Goal: Task Accomplishment & Management: Use online tool/utility

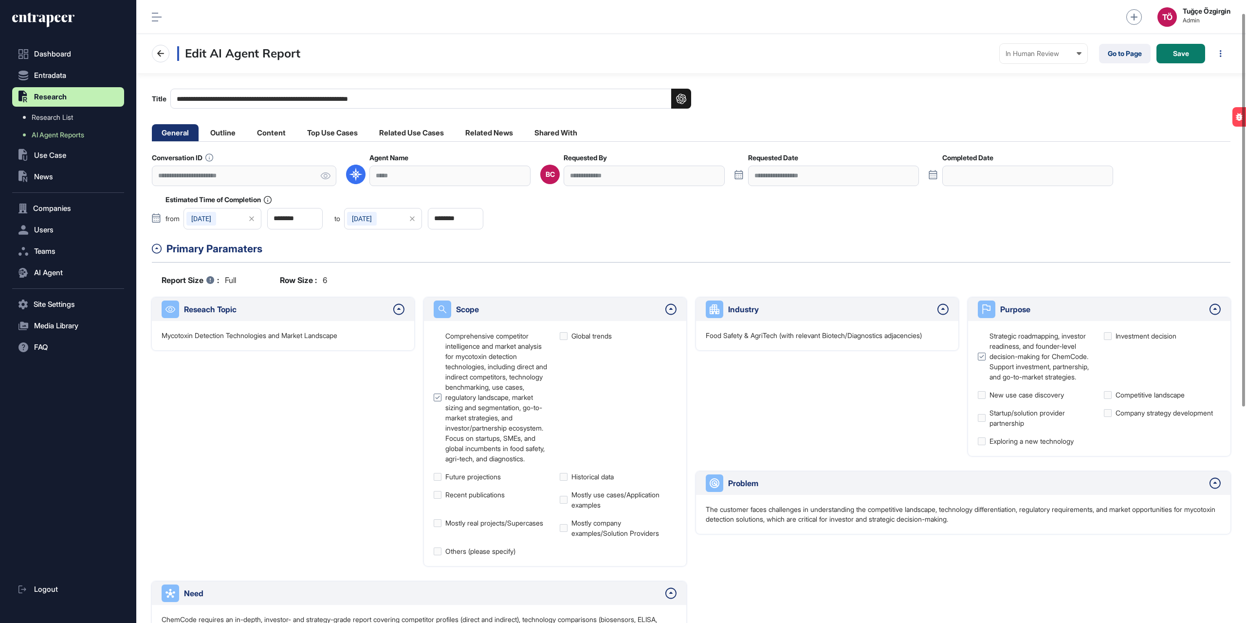
scroll to position [49, 0]
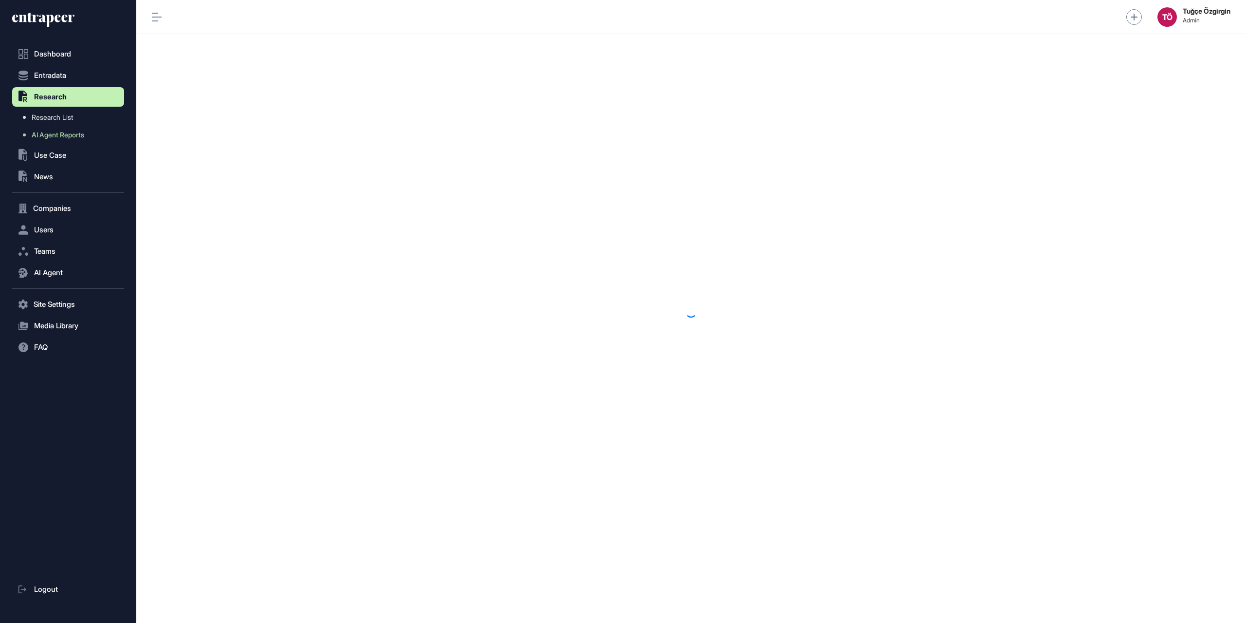
scroll to position [0, 0]
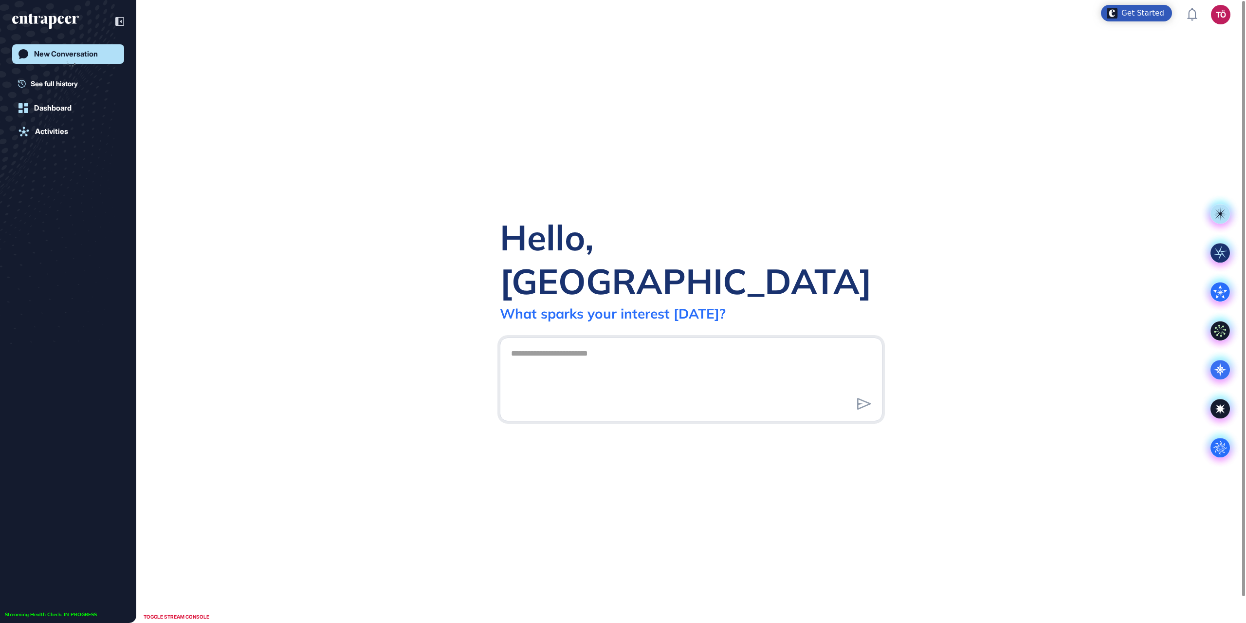
scroll to position [0, 0]
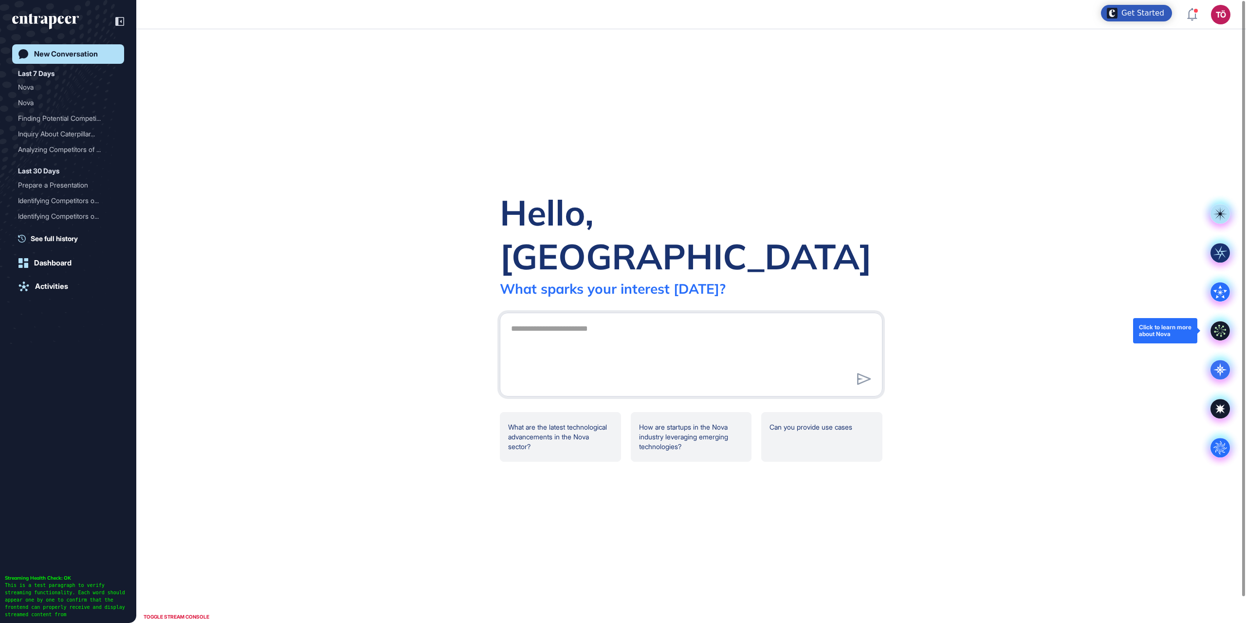
click at [1220, 327] on icon at bounding box center [1220, 330] width 19 height 19
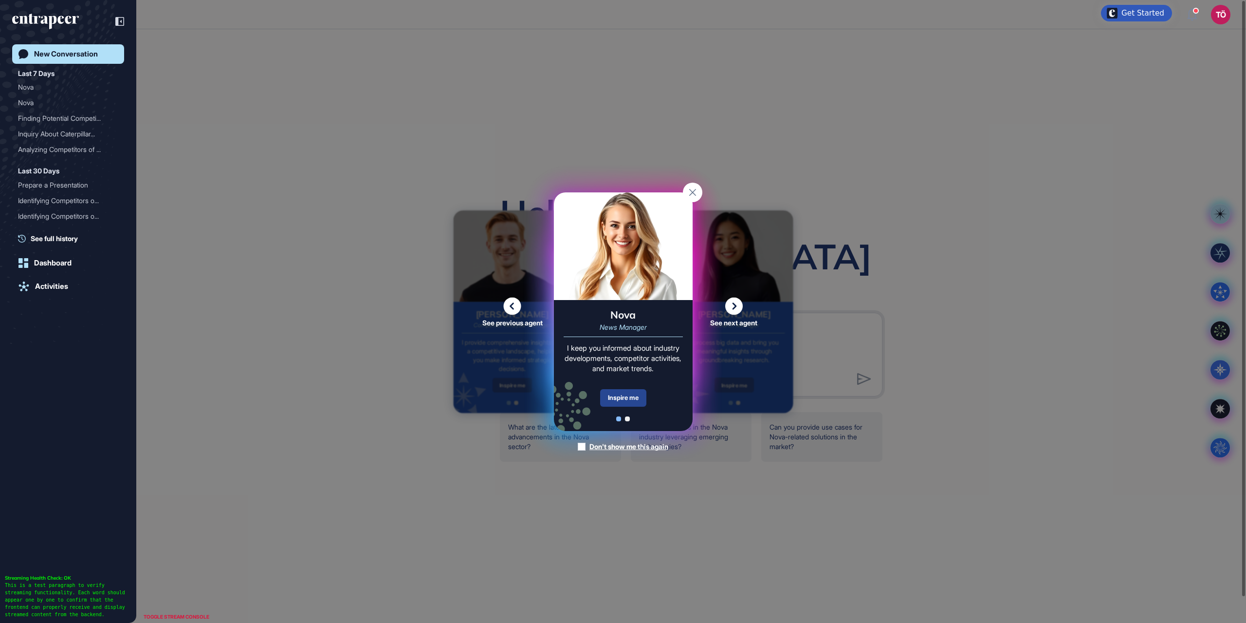
click at [615, 403] on div "Inspire me" at bounding box center [623, 398] width 46 height 18
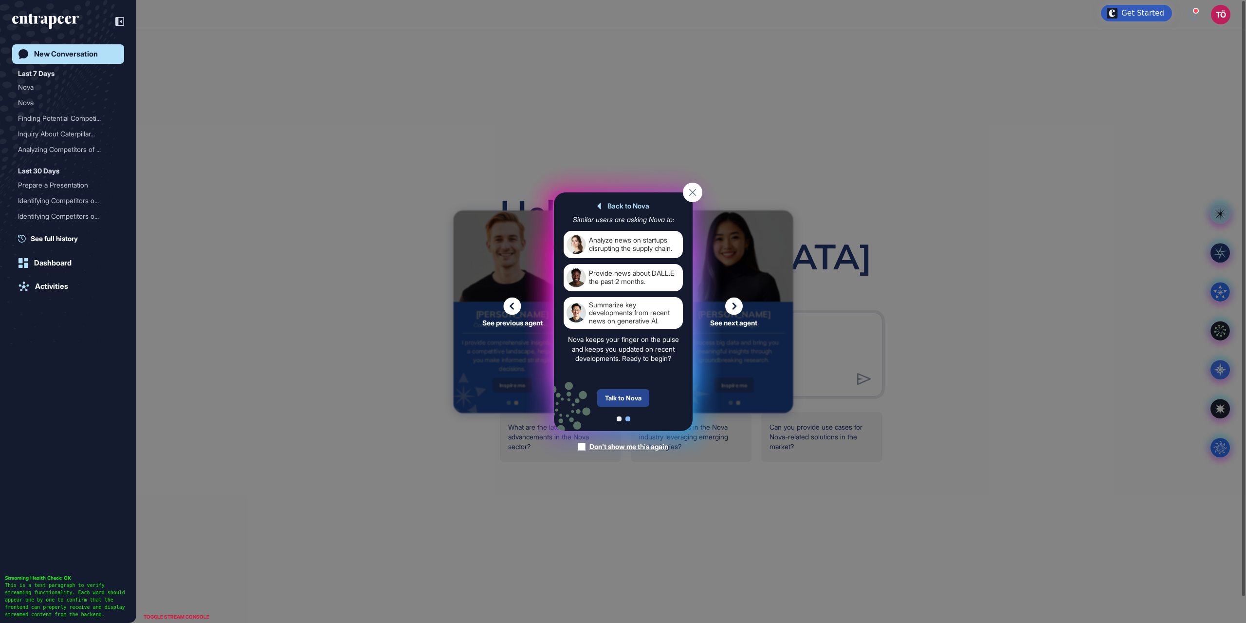
click at [623, 397] on div "Talk to Nova" at bounding box center [623, 398] width 52 height 18
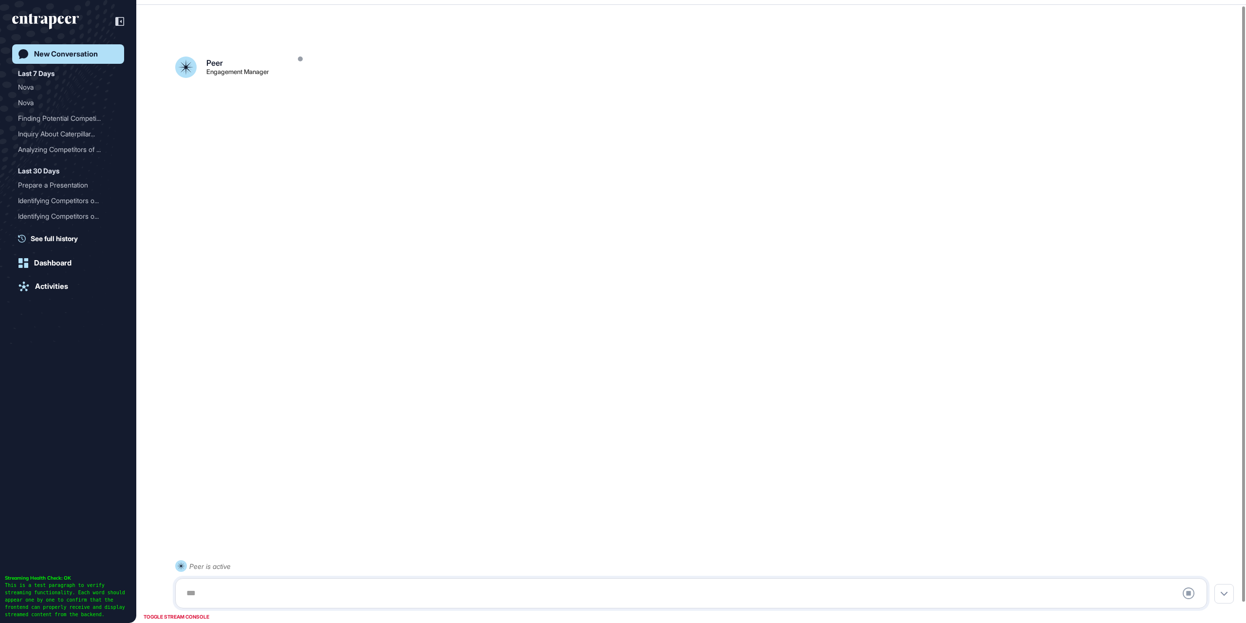
scroll to position [27, 0]
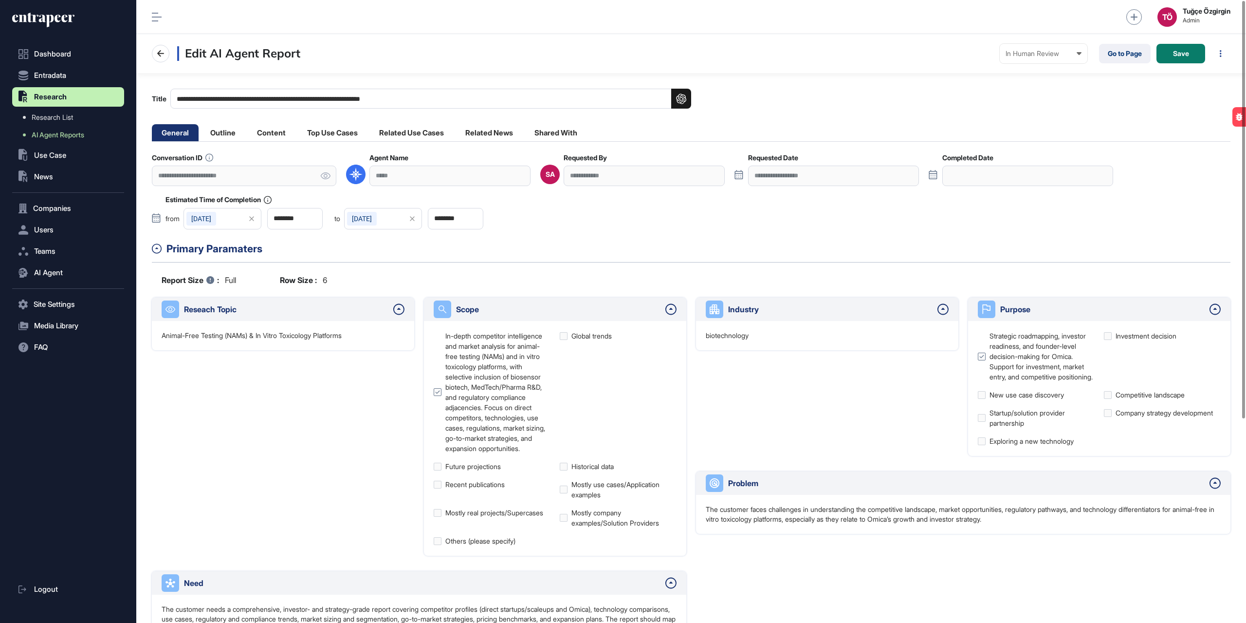
click at [491, 21] on div "TÖ Tuğçe Özgirgin Admin" at bounding box center [691, 17] width 1110 height 34
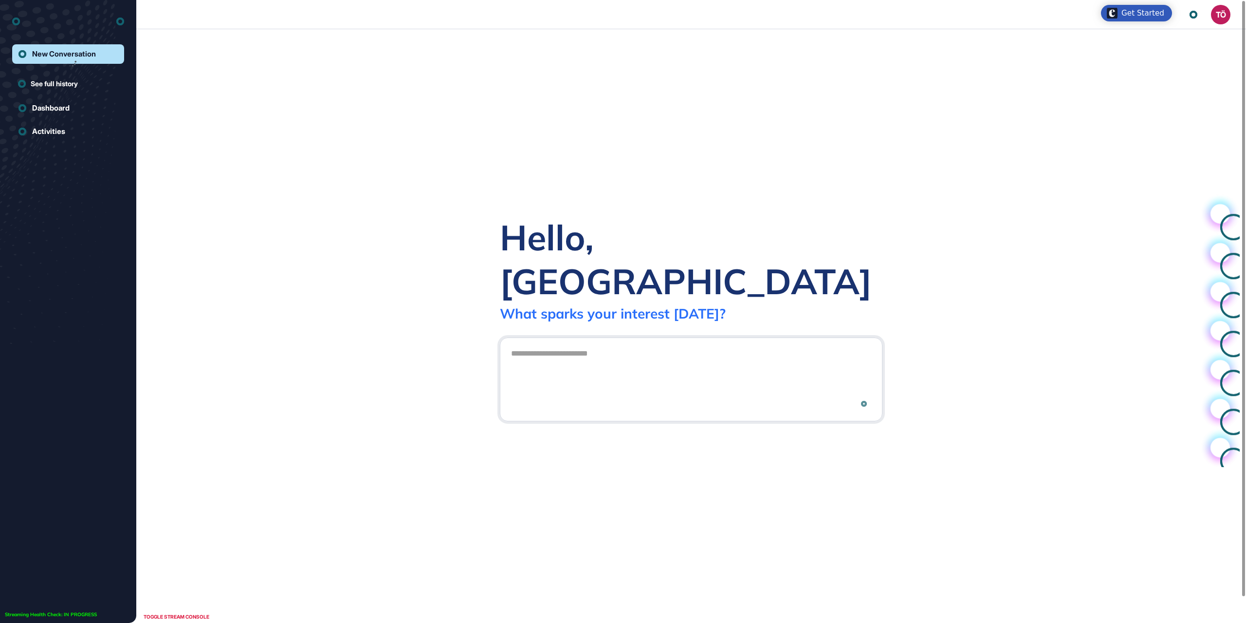
scroll to position [0, 0]
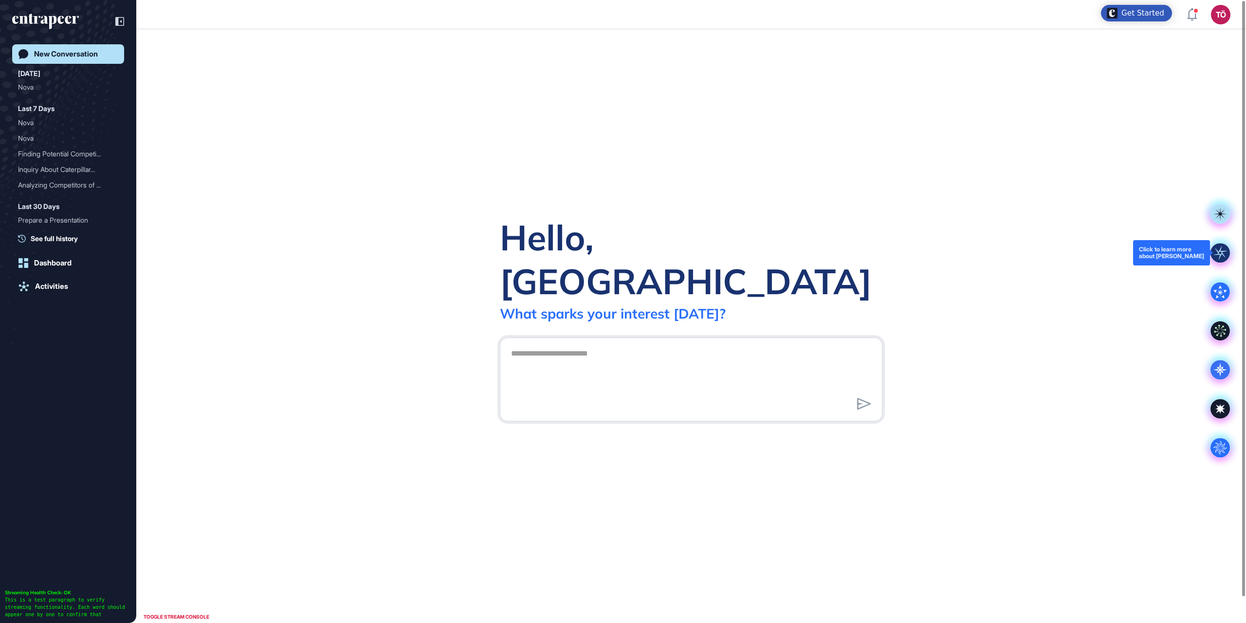
click at [1214, 255] on rect at bounding box center [1220, 252] width 19 height 19
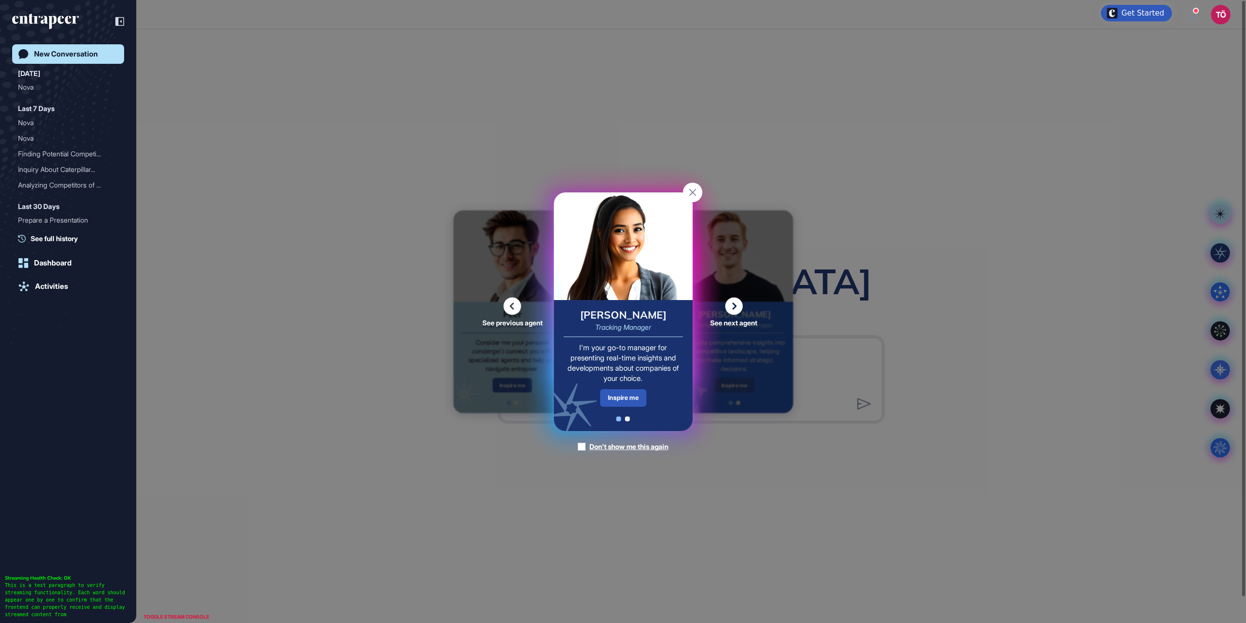
click at [633, 388] on div "Tracy Tracking Manager I'm your go-to manager for presenting real-time insights…" at bounding box center [623, 365] width 139 height 131
click at [627, 399] on div "Inspire me" at bounding box center [623, 397] width 46 height 17
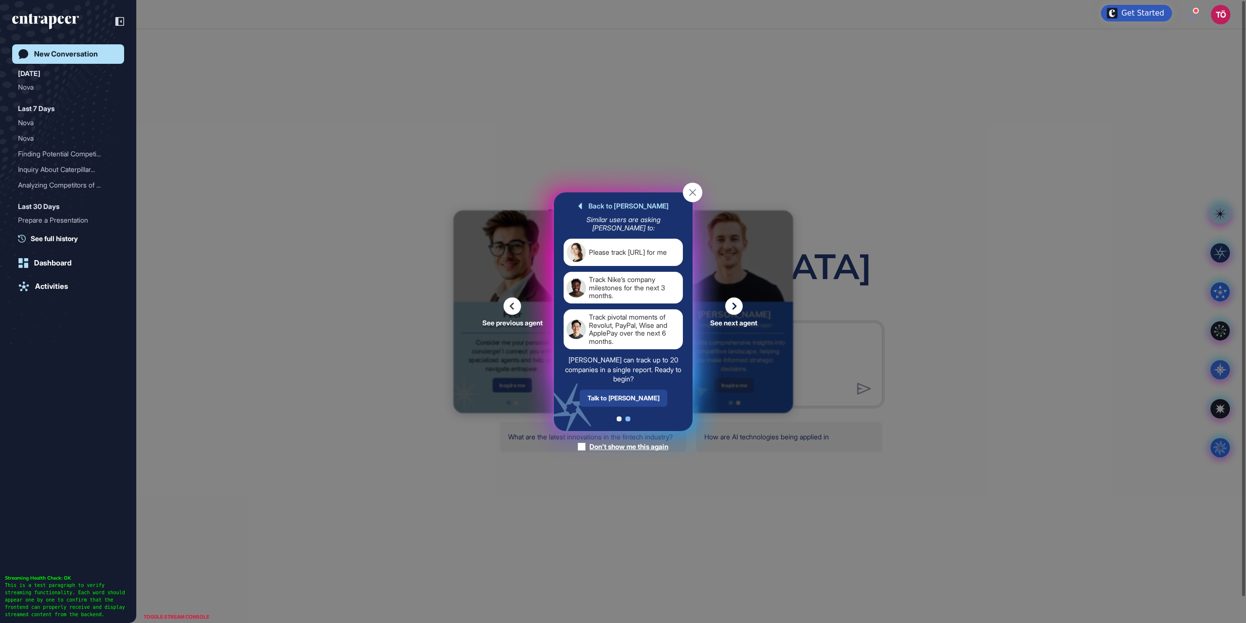
click at [627, 403] on div "Talk to Tracy" at bounding box center [623, 397] width 88 height 17
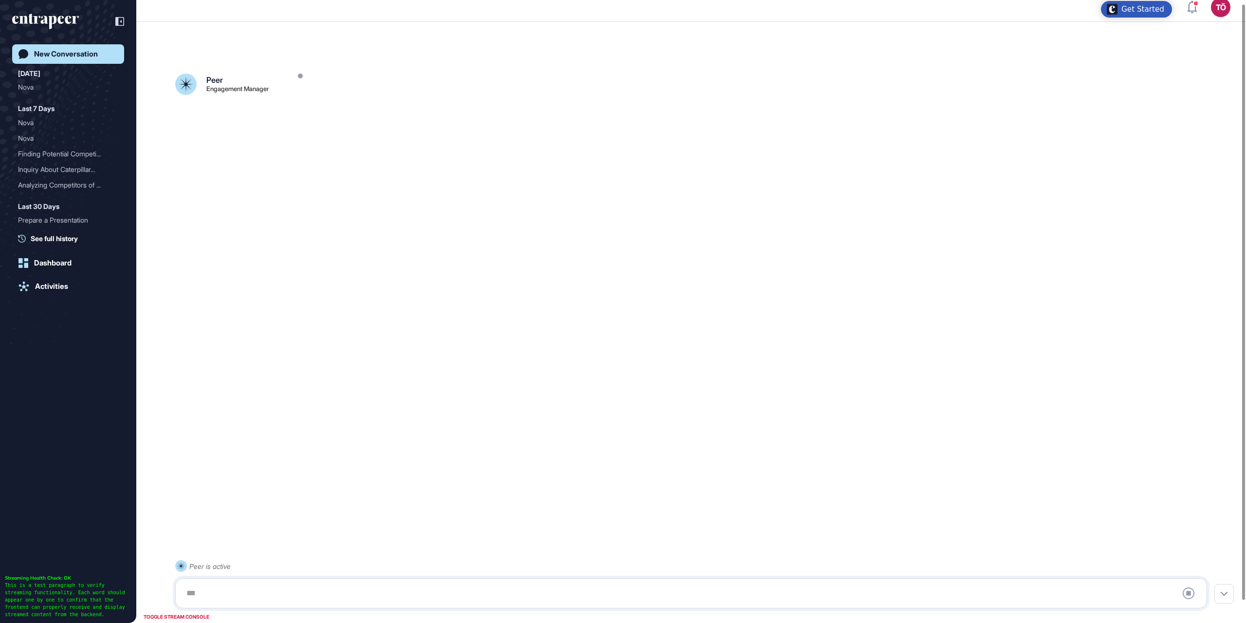
scroll to position [27, 0]
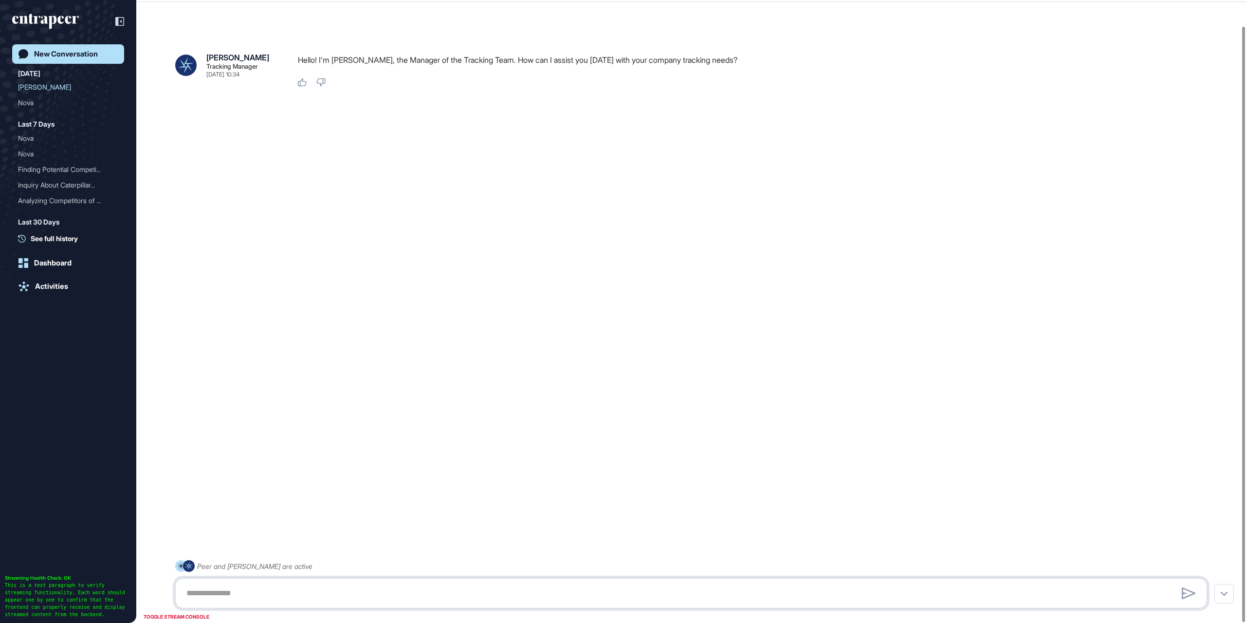
click at [563, 586] on textarea at bounding box center [691, 592] width 1021 height 19
type textarea "*****"
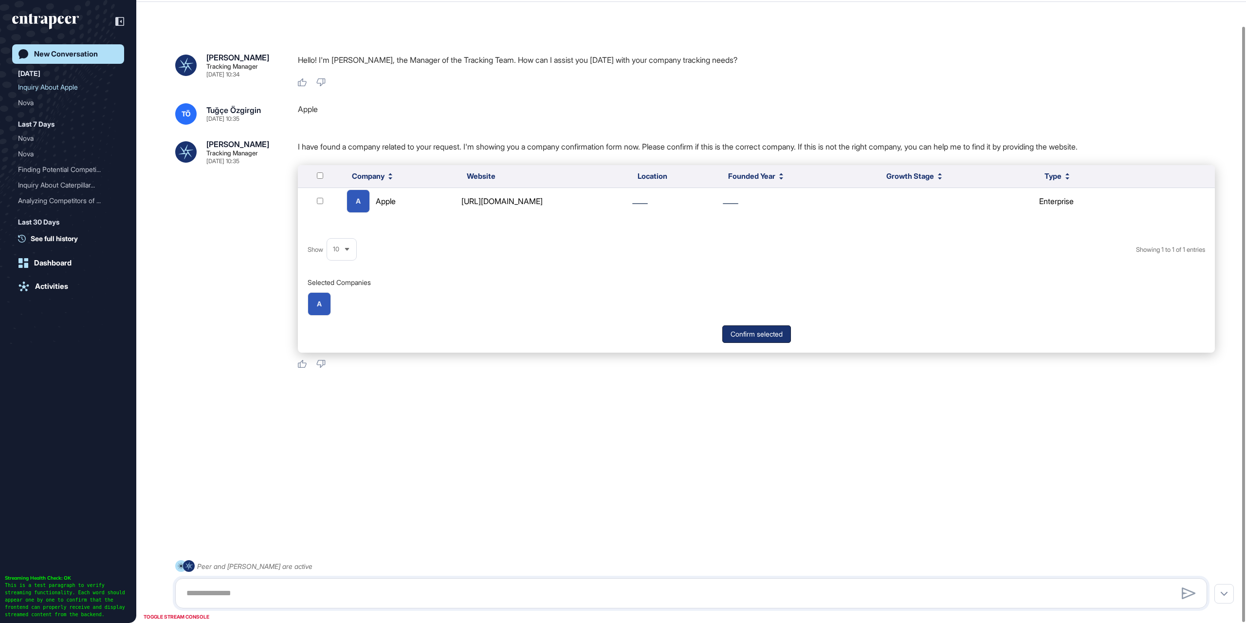
click at [760, 335] on button "Confirm selected" at bounding box center [756, 334] width 69 height 18
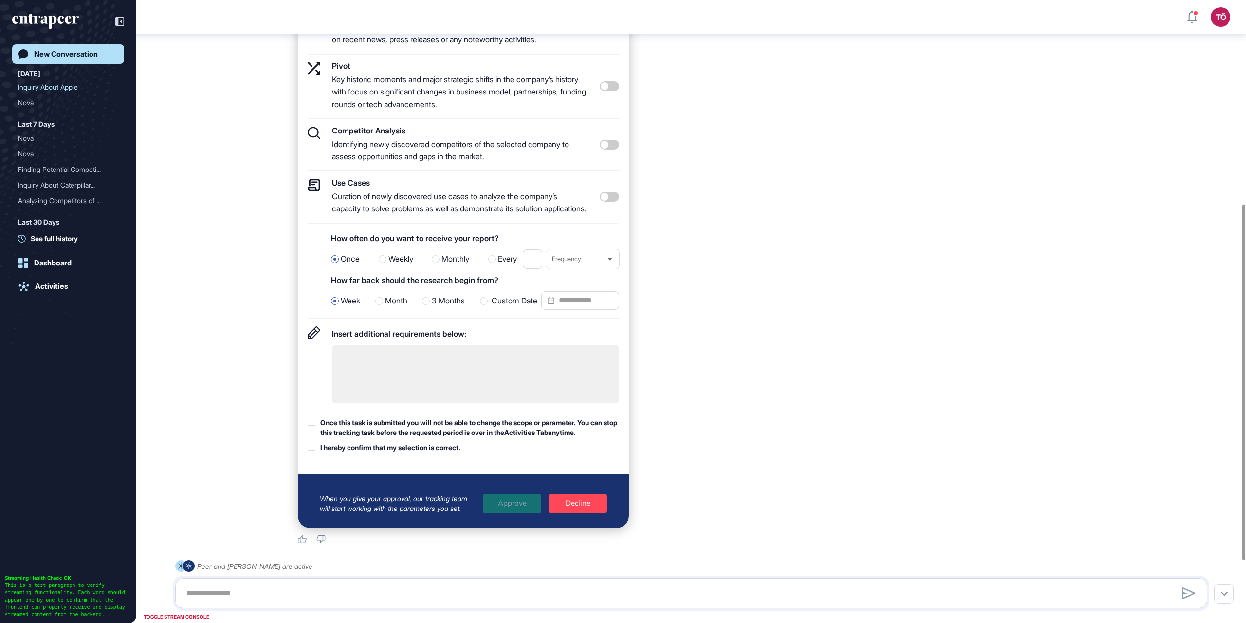
scroll to position [405, 0]
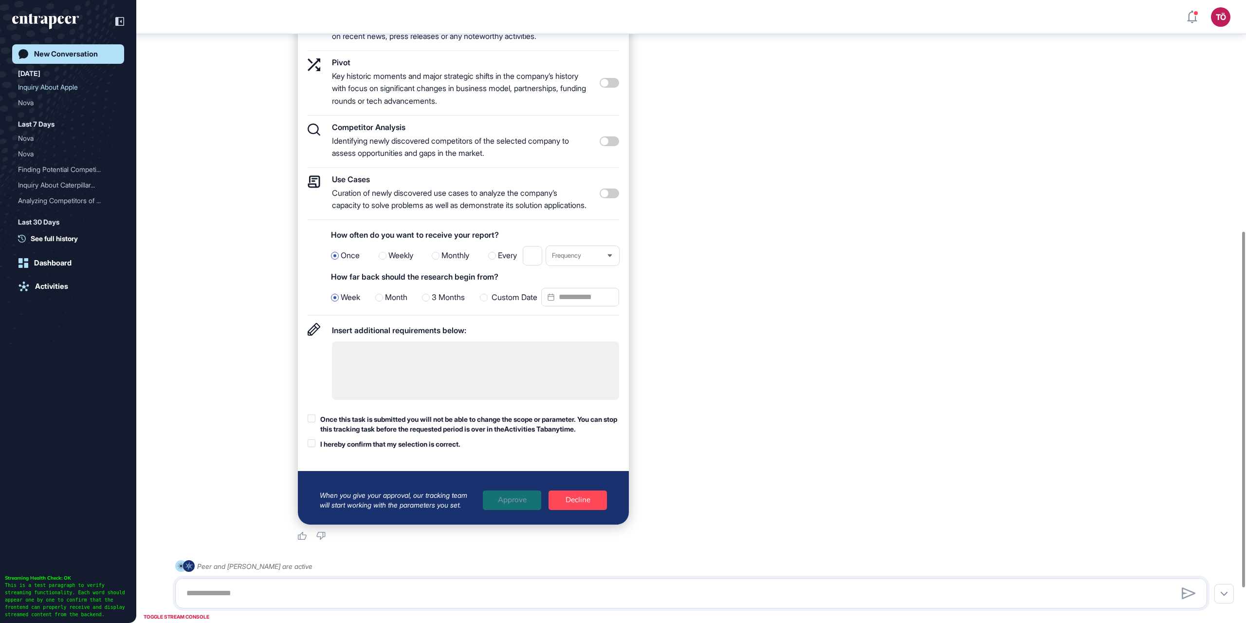
click at [317, 428] on label "Once this task is submitted you will not be able to change the scope or paramet…" at bounding box center [464, 423] width 312 height 19
click at [313, 447] on div at bounding box center [312, 443] width 8 height 8
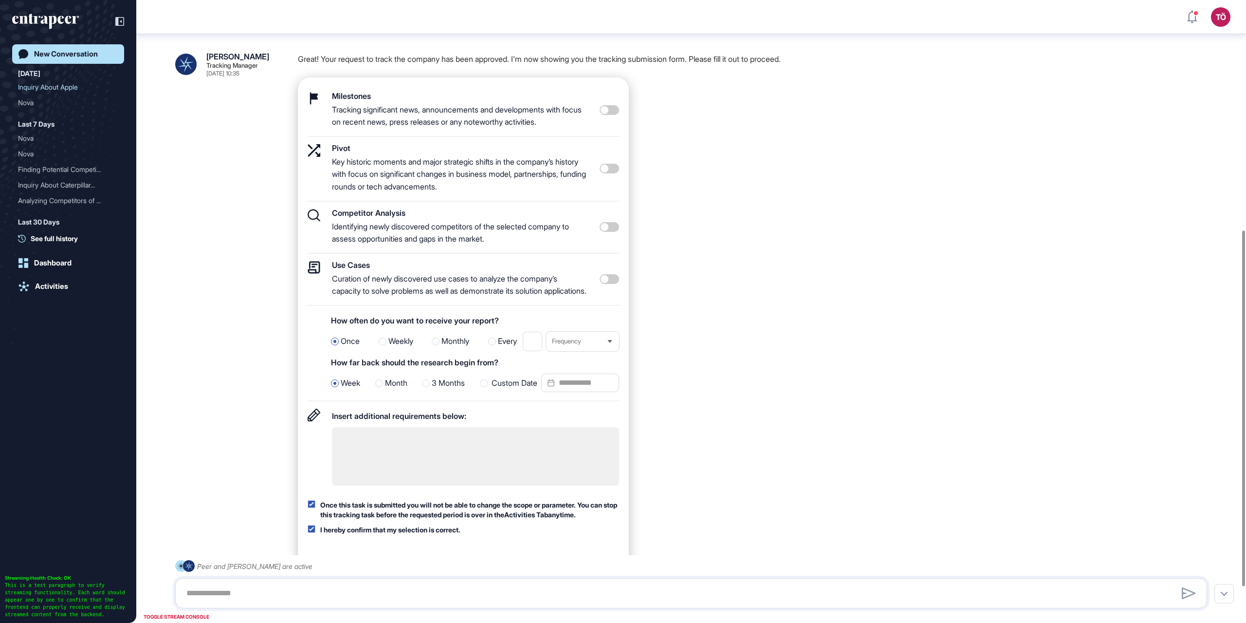
scroll to position [307, 0]
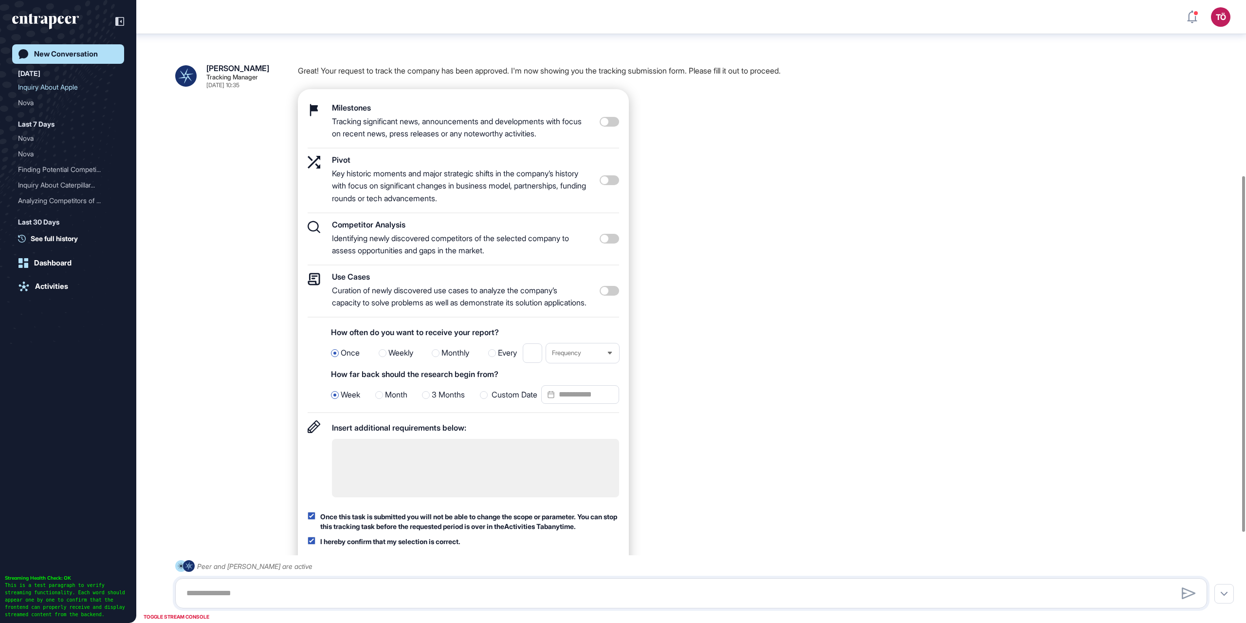
click at [618, 295] on span at bounding box center [609, 291] width 19 height 10
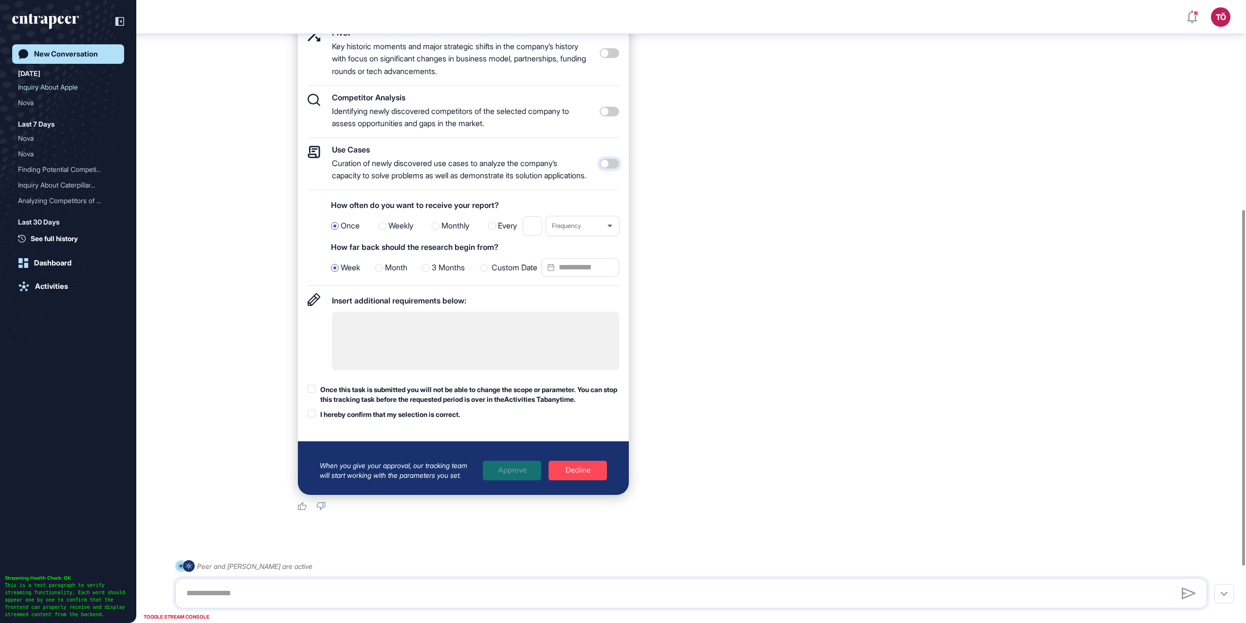
scroll to position [465, 0]
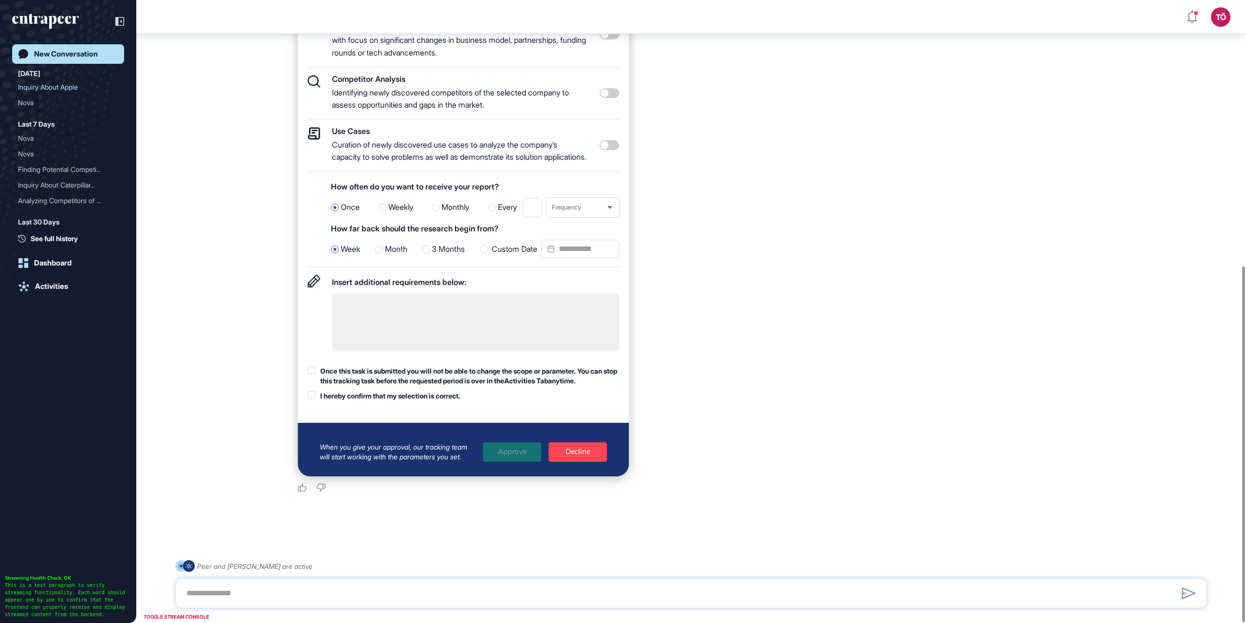
click at [316, 370] on label "Once this task is submitted you will not be able to change the scope or paramet…" at bounding box center [464, 375] width 312 height 19
click at [314, 388] on div "Once this task is submitted you will not be able to change the scope or paramet…" at bounding box center [464, 383] width 312 height 35
click at [315, 392] on div at bounding box center [312, 395] width 8 height 8
click at [517, 451] on div "Approve" at bounding box center [512, 451] width 58 height 19
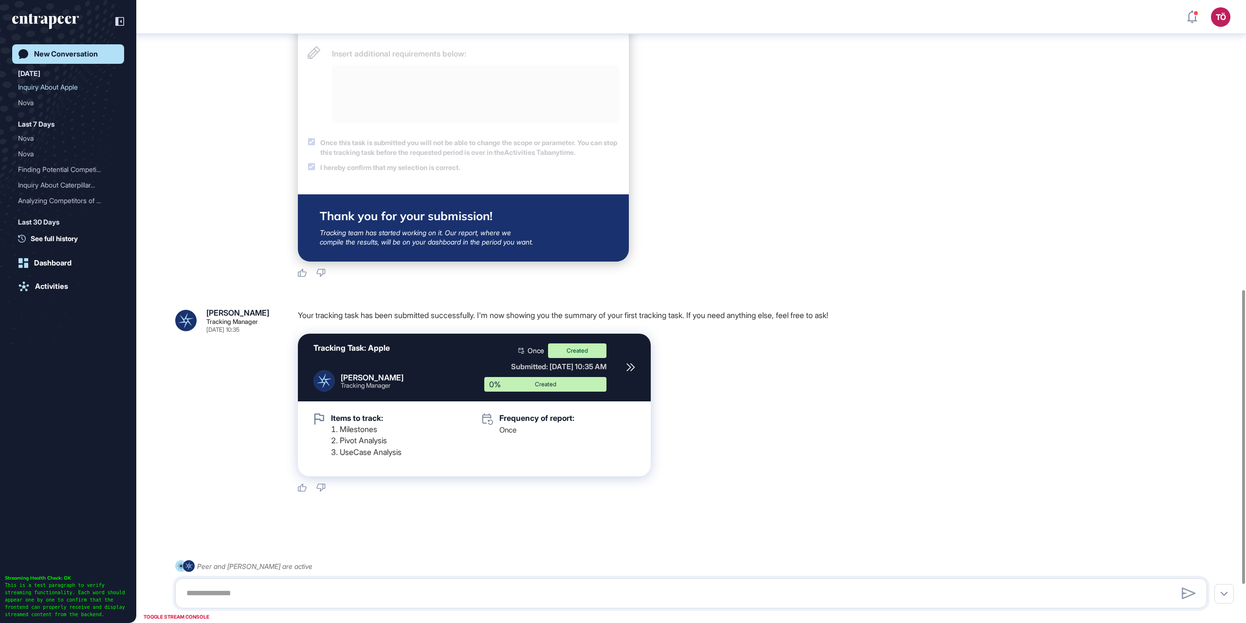
scroll to position [694, 0]
click at [634, 369] on icon at bounding box center [631, 367] width 9 height 9
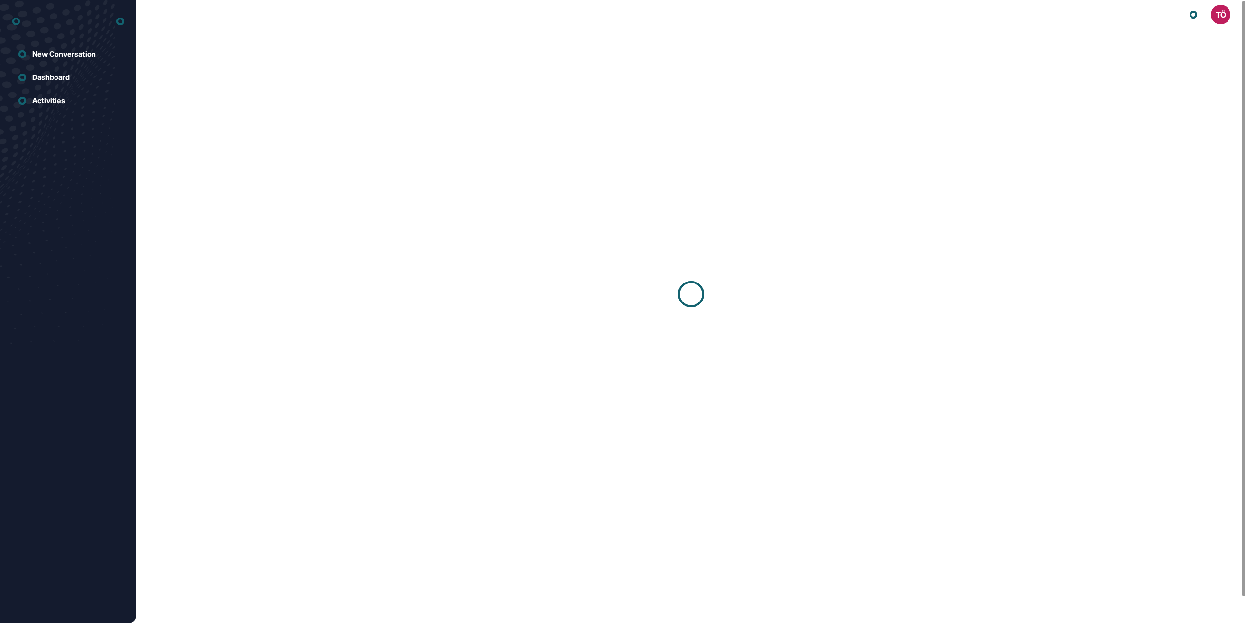
scroll to position [0, 0]
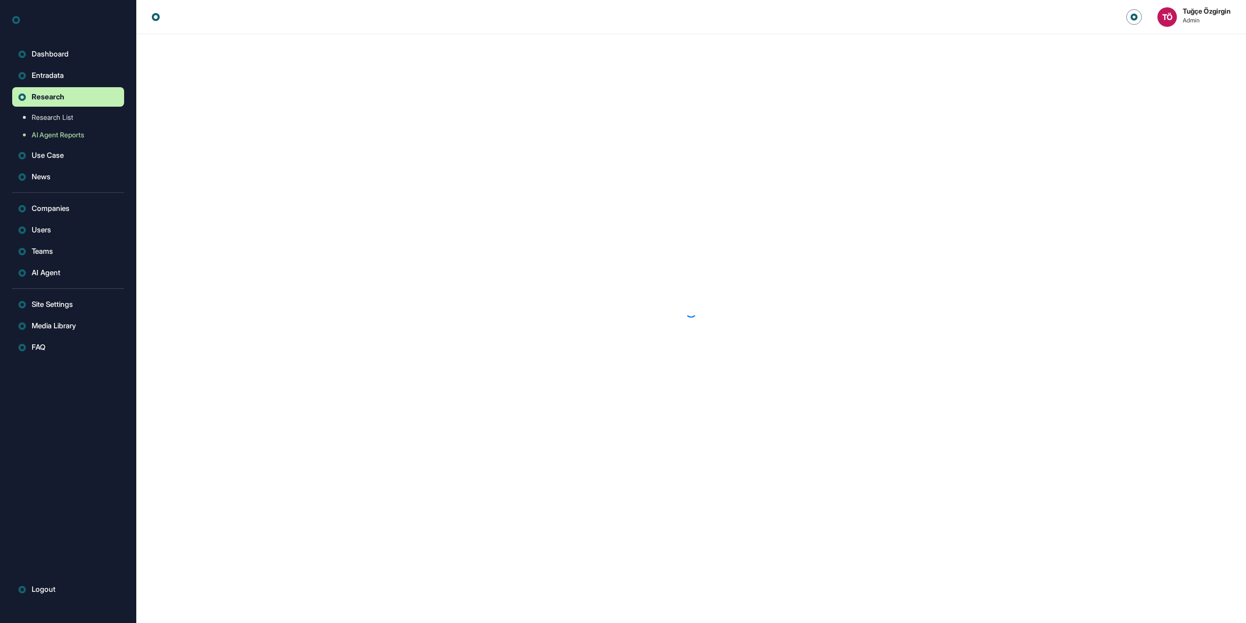
scroll to position [0, 0]
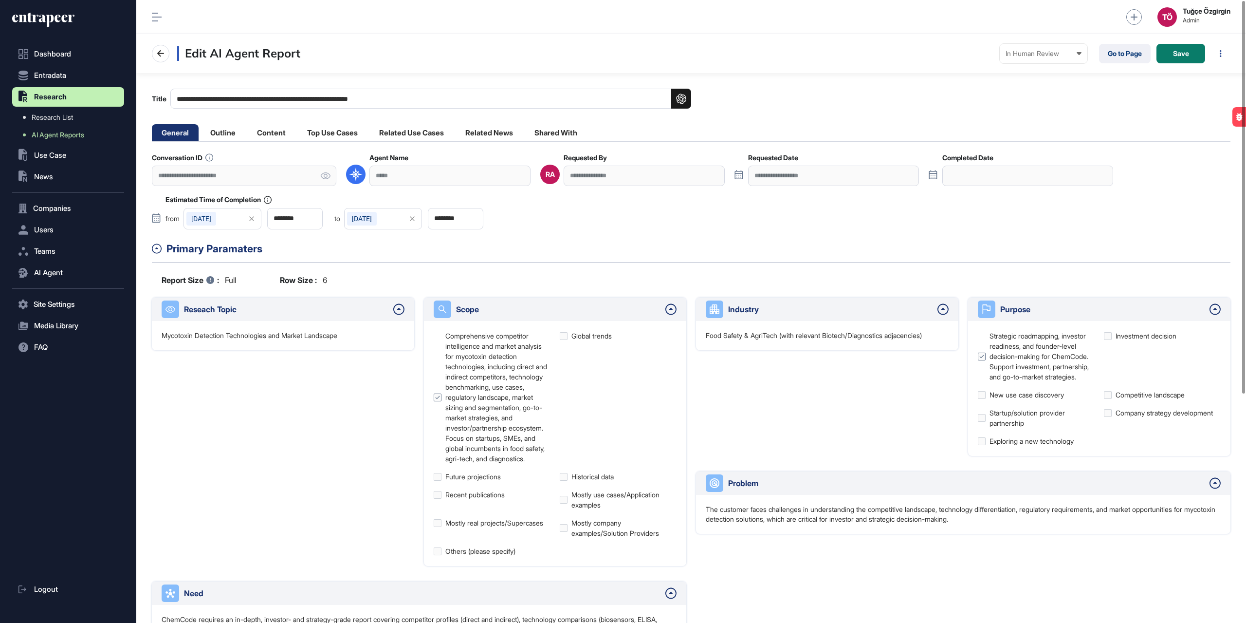
click at [1194, 13] on strong "Tuğçe Özgirgin" at bounding box center [1207, 11] width 48 height 8
click at [1207, 12] on strong "Tuğçe Özgirgin" at bounding box center [1207, 11] width 48 height 8
click at [1165, 17] on div "TÖ" at bounding box center [1167, 16] width 19 height 19
click at [1159, 63] on span "Logout" at bounding box center [1166, 61] width 21 height 8
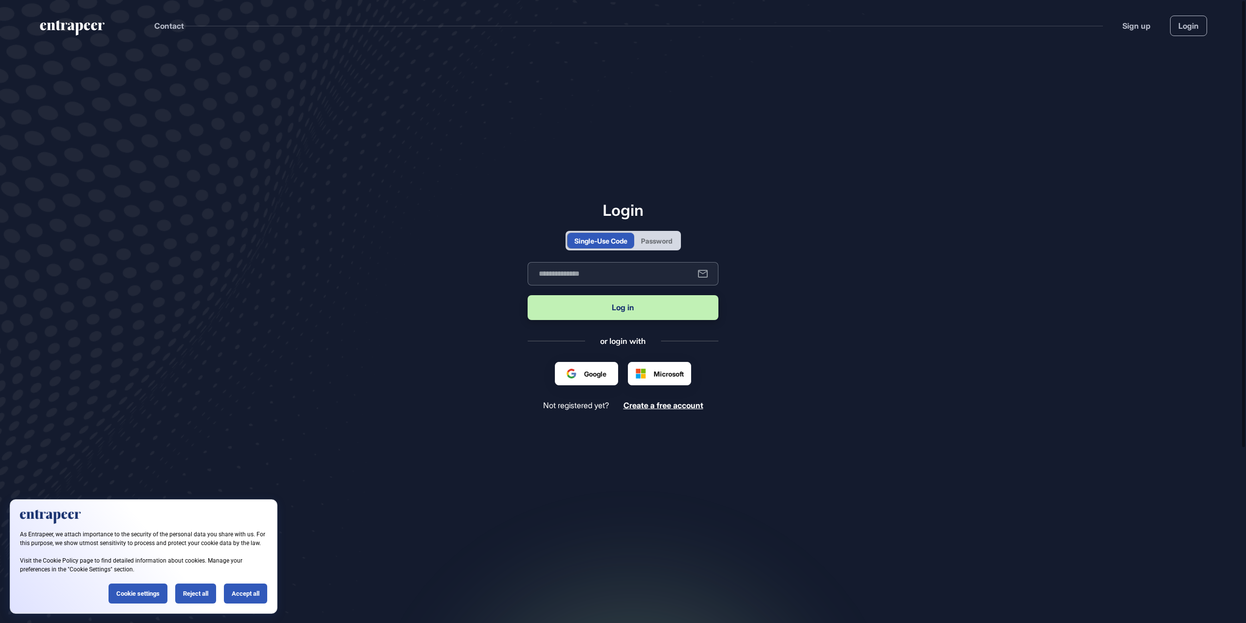
click at [607, 274] on input "text" at bounding box center [623, 273] width 191 height 23
type input "**********"
click at [631, 306] on button "Log in" at bounding box center [623, 307] width 191 height 25
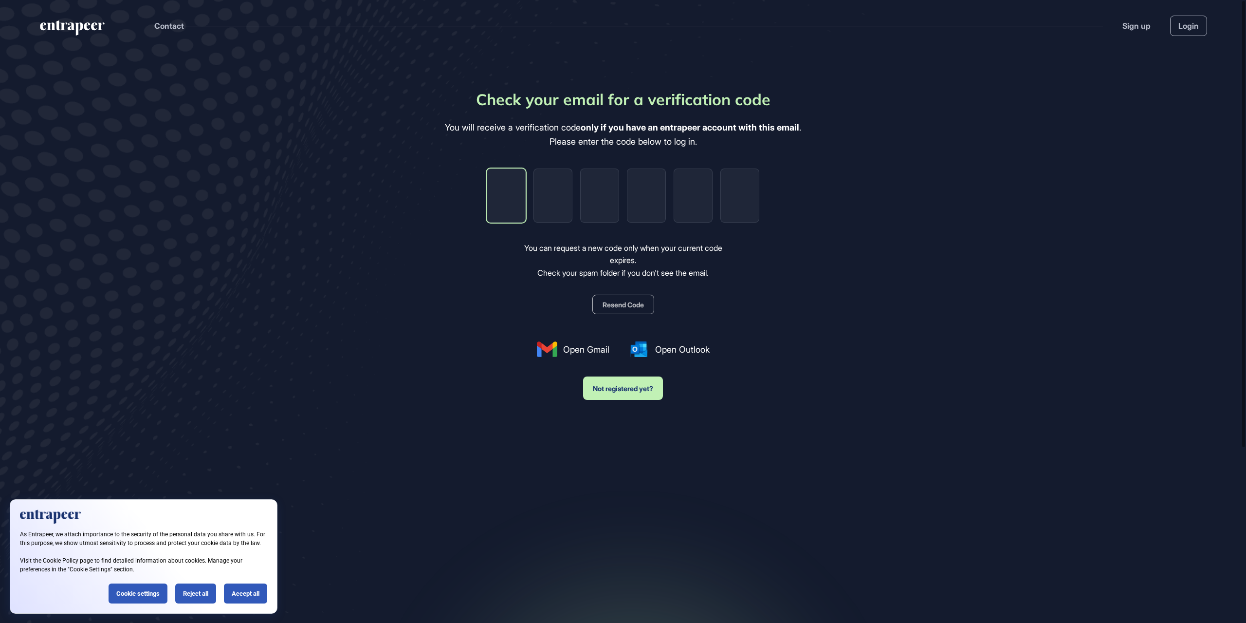
type input "*"
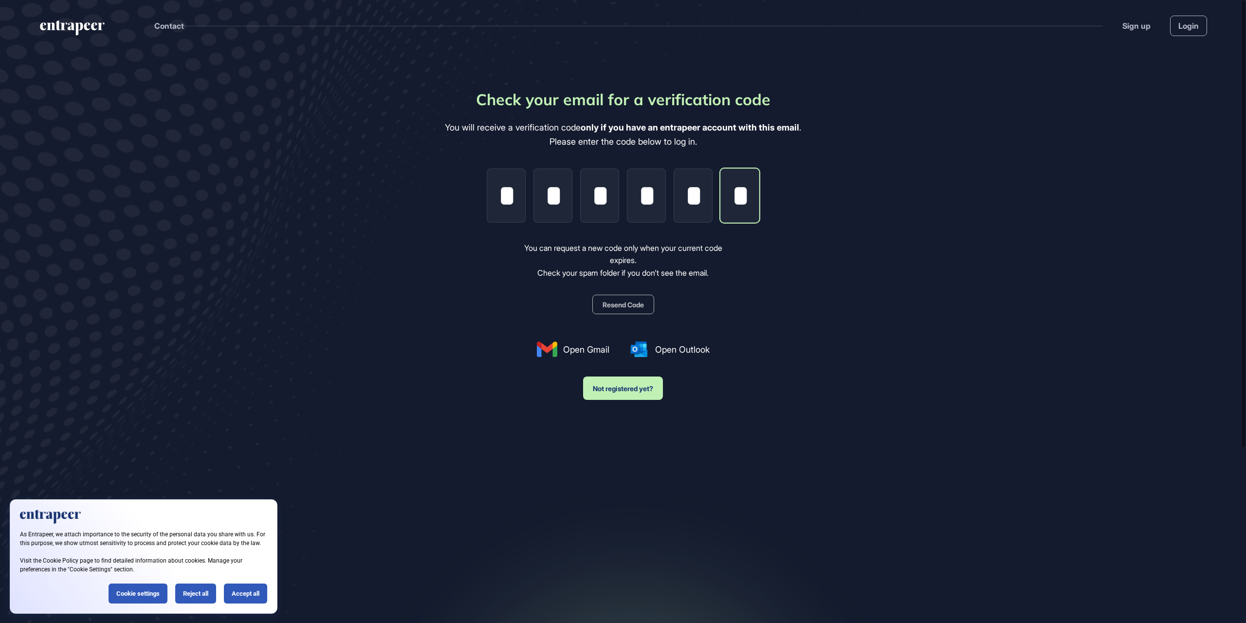
scroll to position [0, 2]
type input "*"
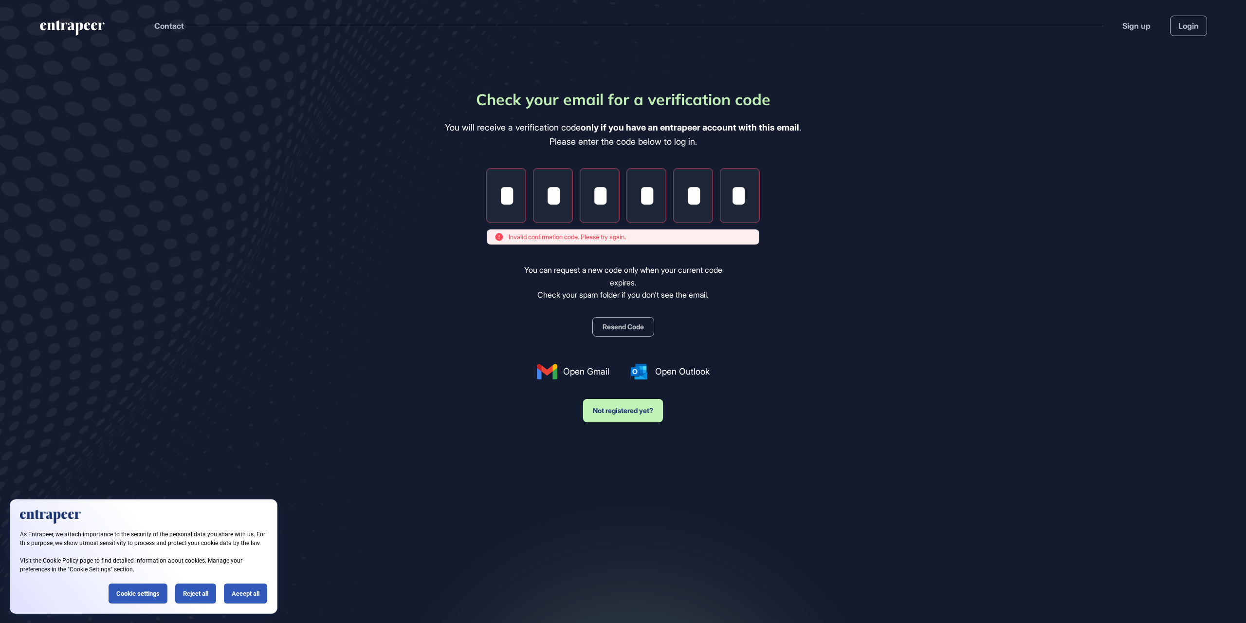
scroll to position [0, 0]
click at [557, 188] on input "*" at bounding box center [553, 195] width 39 height 54
click at [561, 191] on input "*" at bounding box center [553, 195] width 39 height 54
drag, startPoint x: 561, startPoint y: 191, endPoint x: 546, endPoint y: 194, distance: 15.8
click at [546, 194] on input "*" at bounding box center [553, 195] width 39 height 54
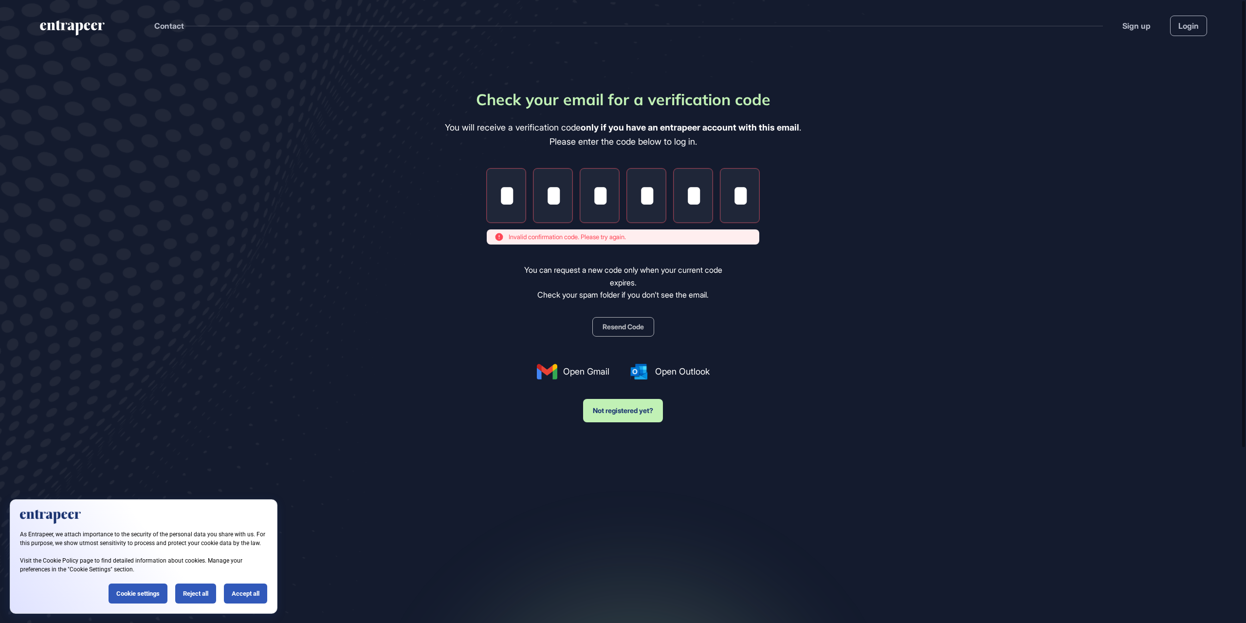
type input "*"
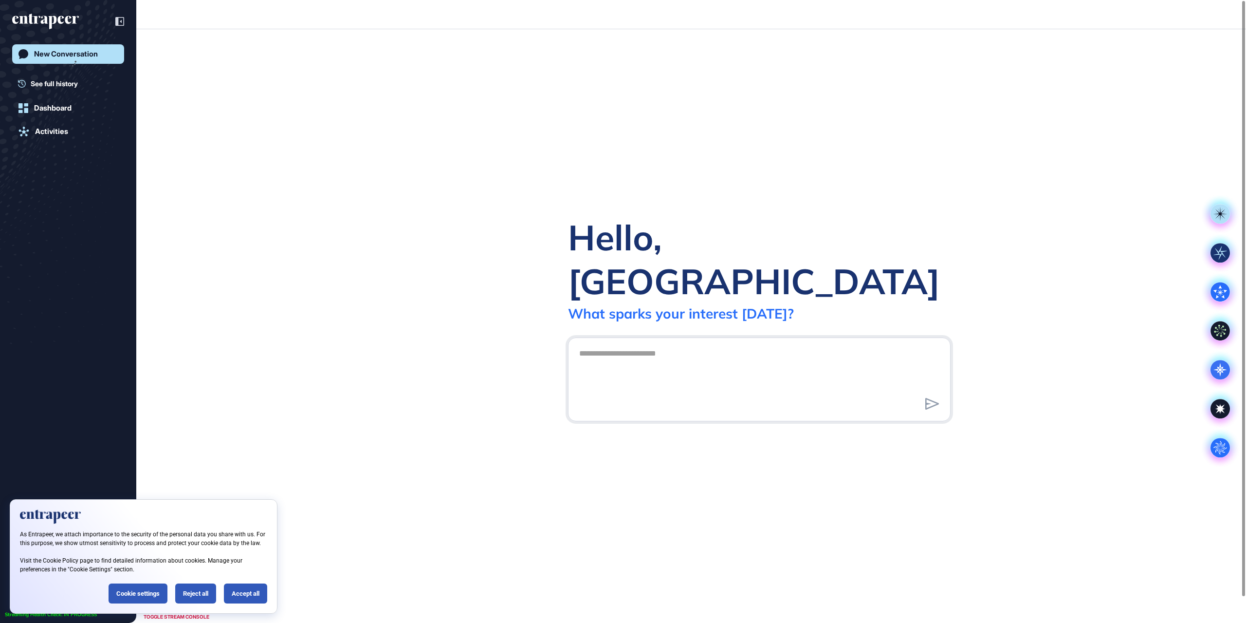
click at [748, 193] on div "Hello, Tuğçe What sparks your interest [DATE]? .cls-2{fill:#fff}" at bounding box center [760, 325] width 974 height 593
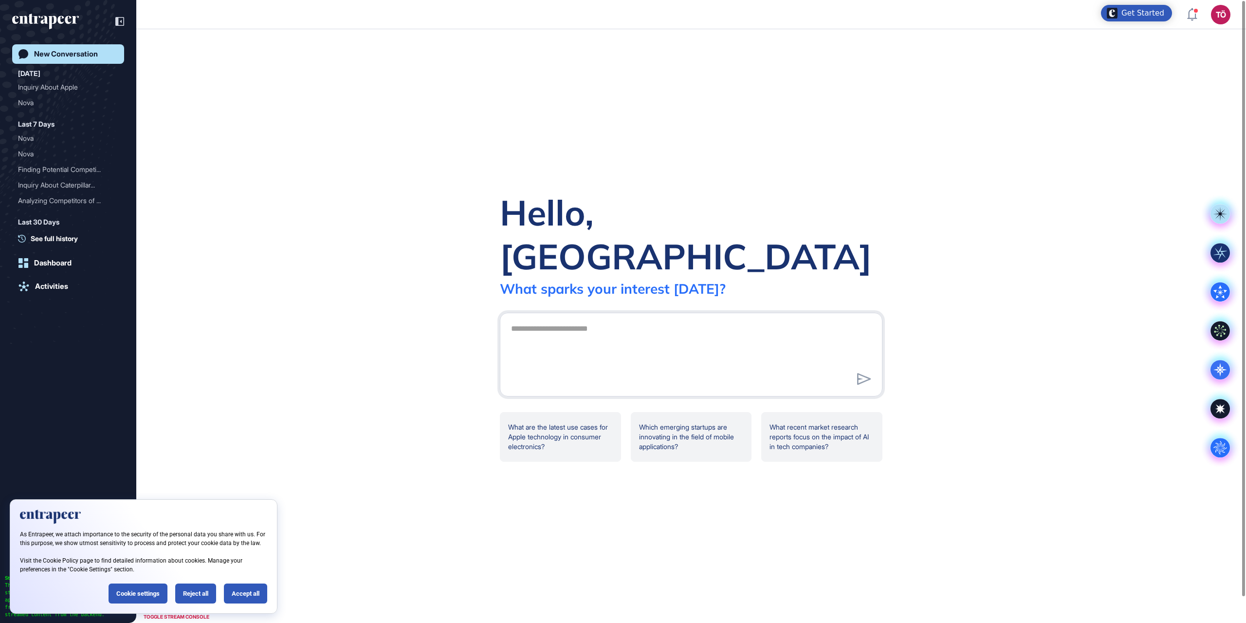
click at [248, 582] on div "As Entrapeer, we attach importance to the security of the personal data you sha…" at bounding box center [144, 556] width 268 height 114
click at [248, 587] on div "Accept all" at bounding box center [245, 593] width 43 height 20
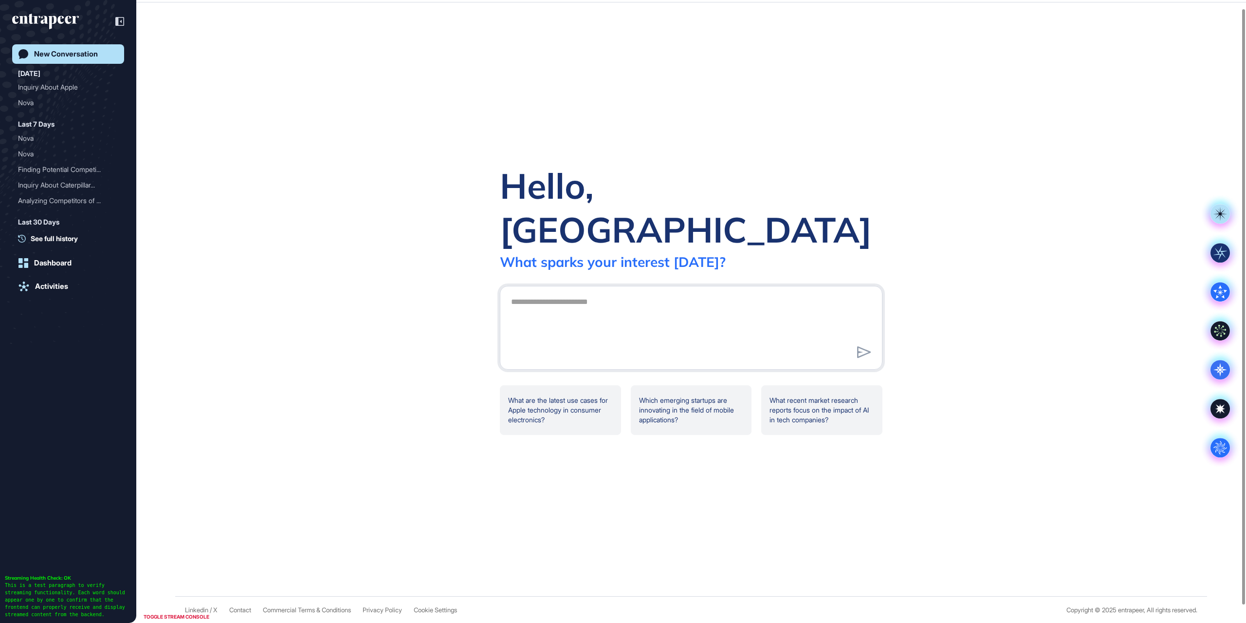
scroll to position [27, 0]
